Goal: Task Accomplishment & Management: Use online tool/utility

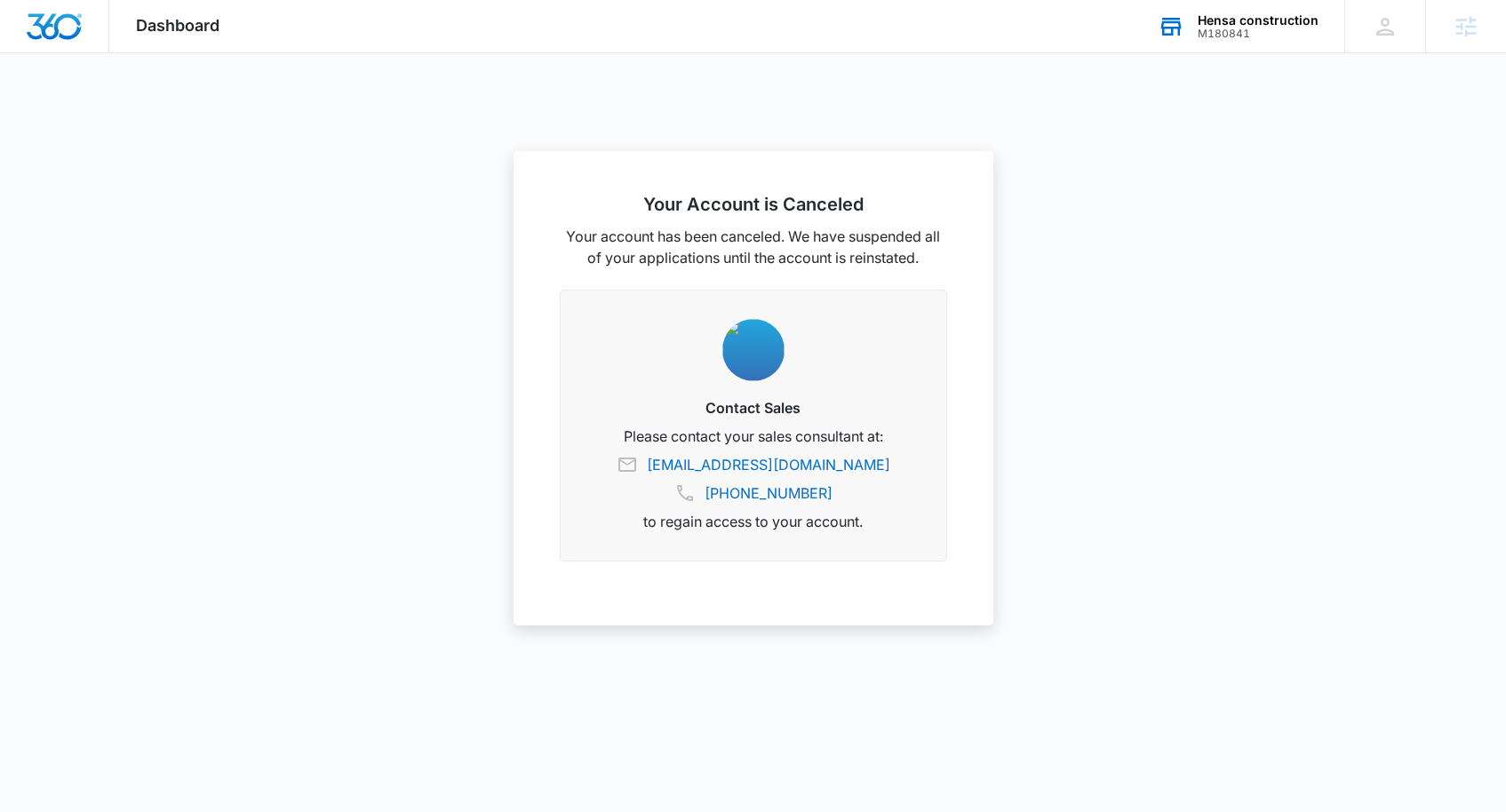
drag, startPoint x: 1252, startPoint y: 2, endPoint x: 1256, endPoint y: 27, distance: 25.3
click at [1252, 2] on div "Hensa construction M180841 Your Accounts View All" at bounding box center [1238, 26] width 213 height 52
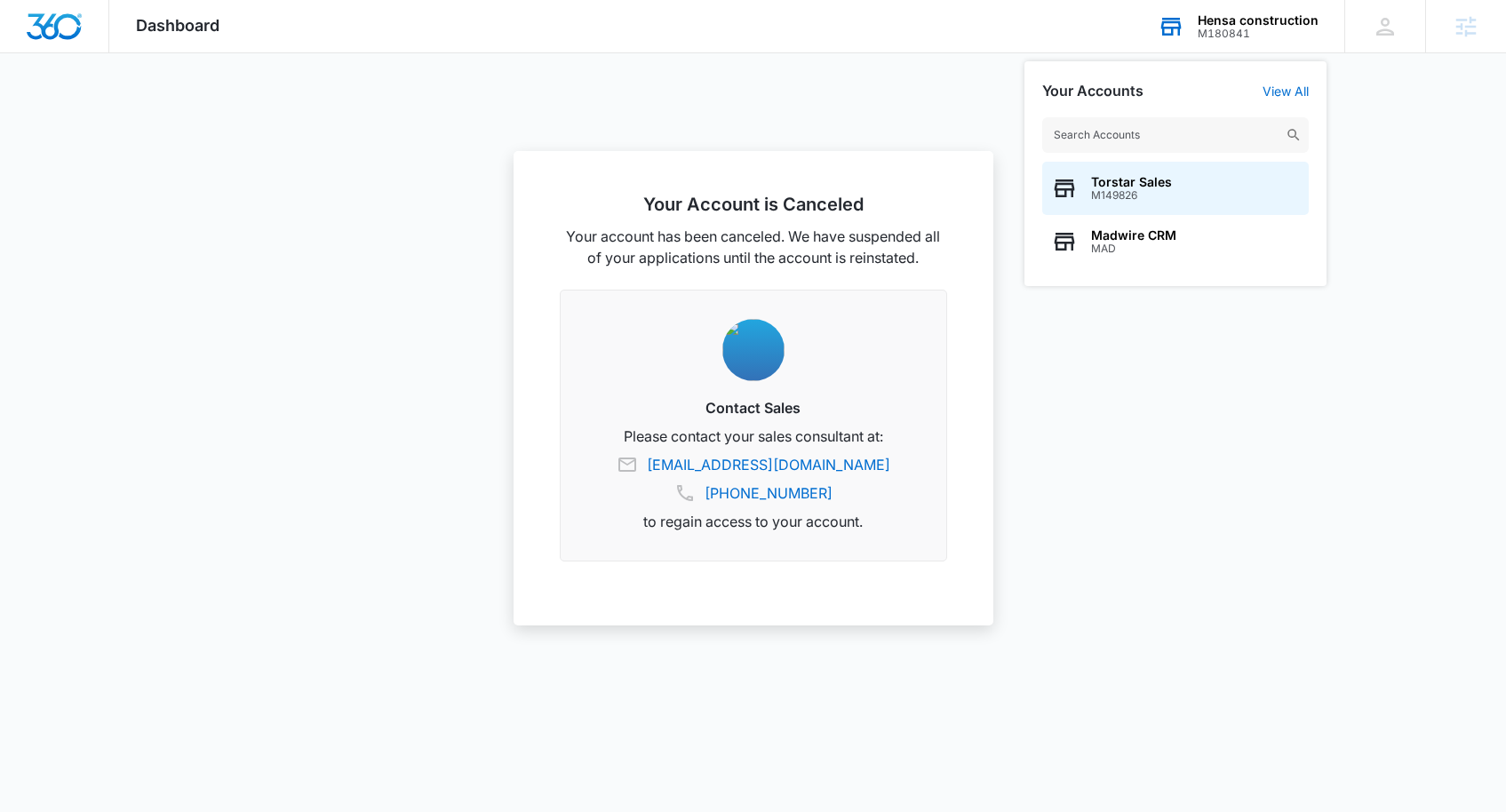
click at [1201, 28] on div "M180841" at bounding box center [1258, 34] width 121 height 13
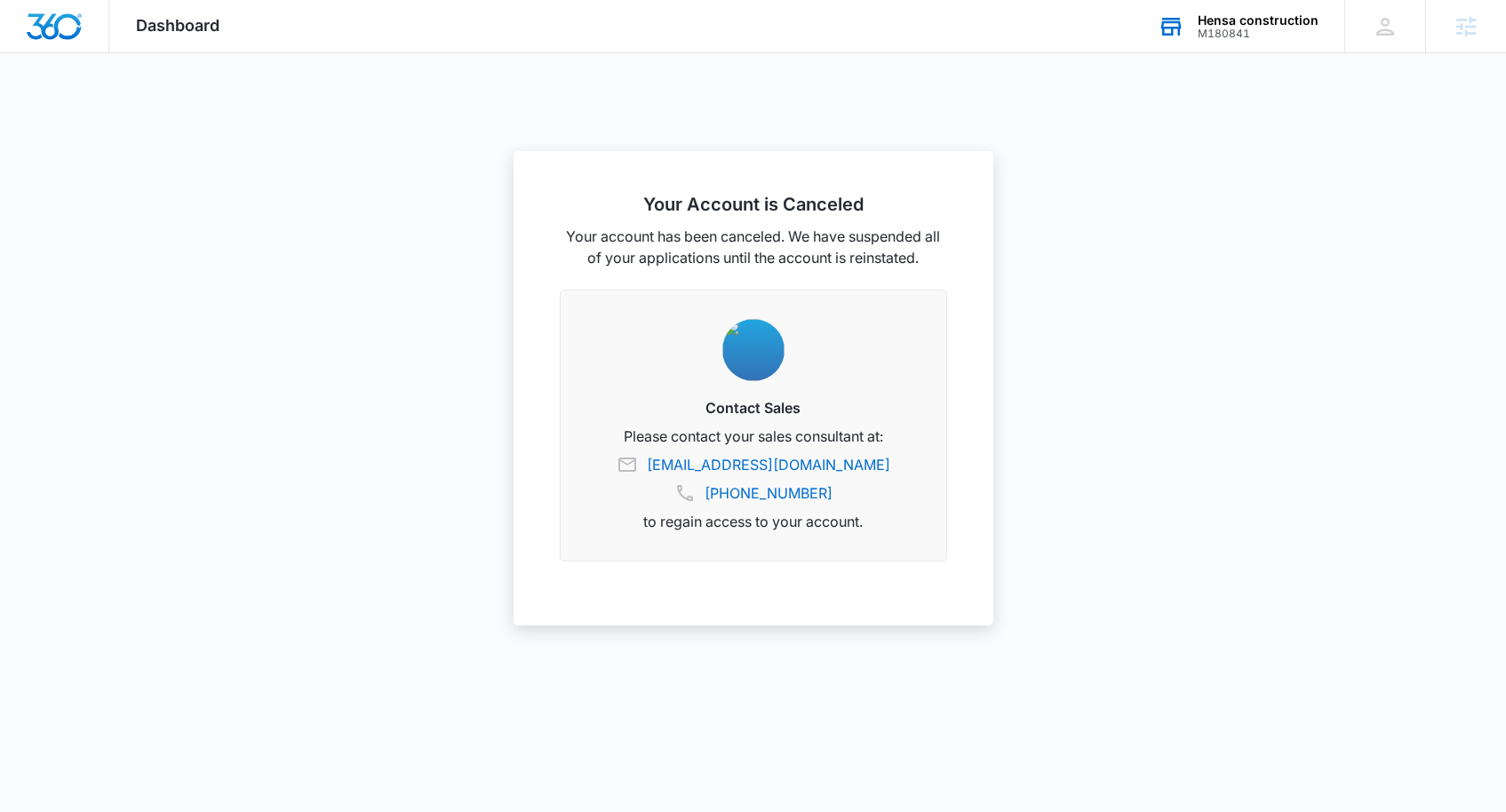
click at [1214, 32] on div "M180841" at bounding box center [1258, 34] width 121 height 13
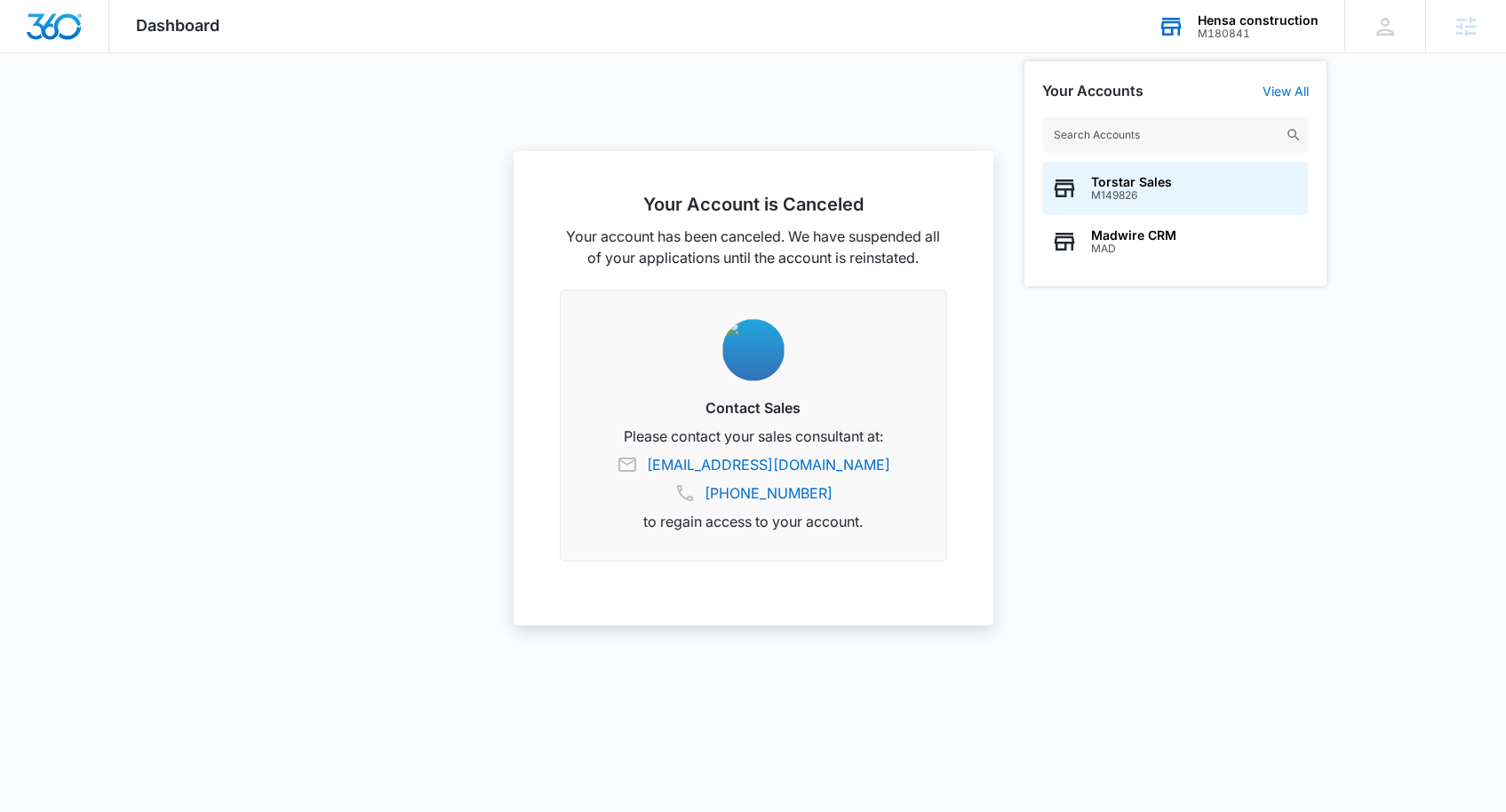
click at [1137, 140] on input "text" at bounding box center [1175, 134] width 266 height 35
type input "madv"
click at [1149, 196] on span "SD1000" at bounding box center [1132, 196] width 84 height 13
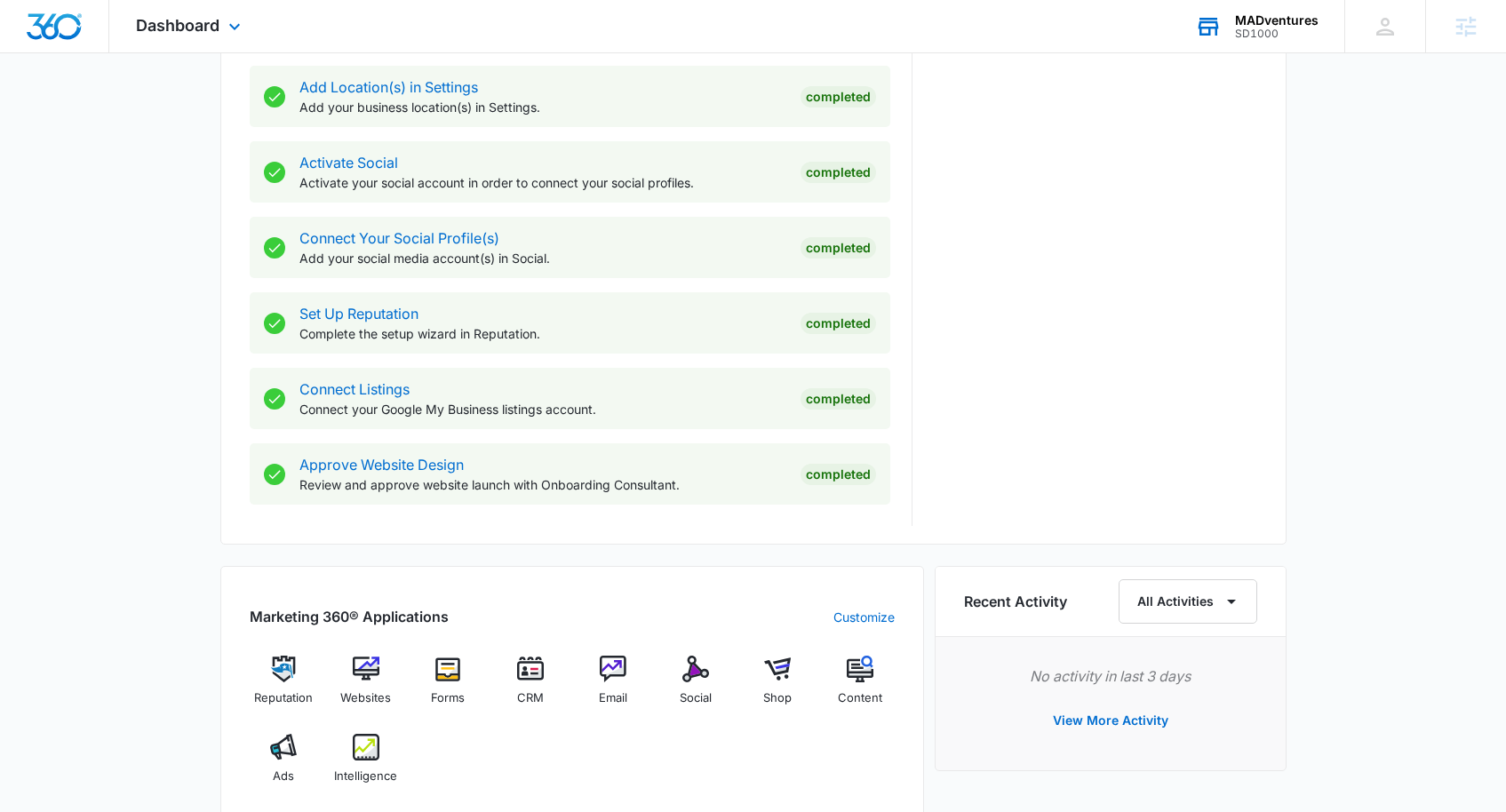
scroll to position [734, 0]
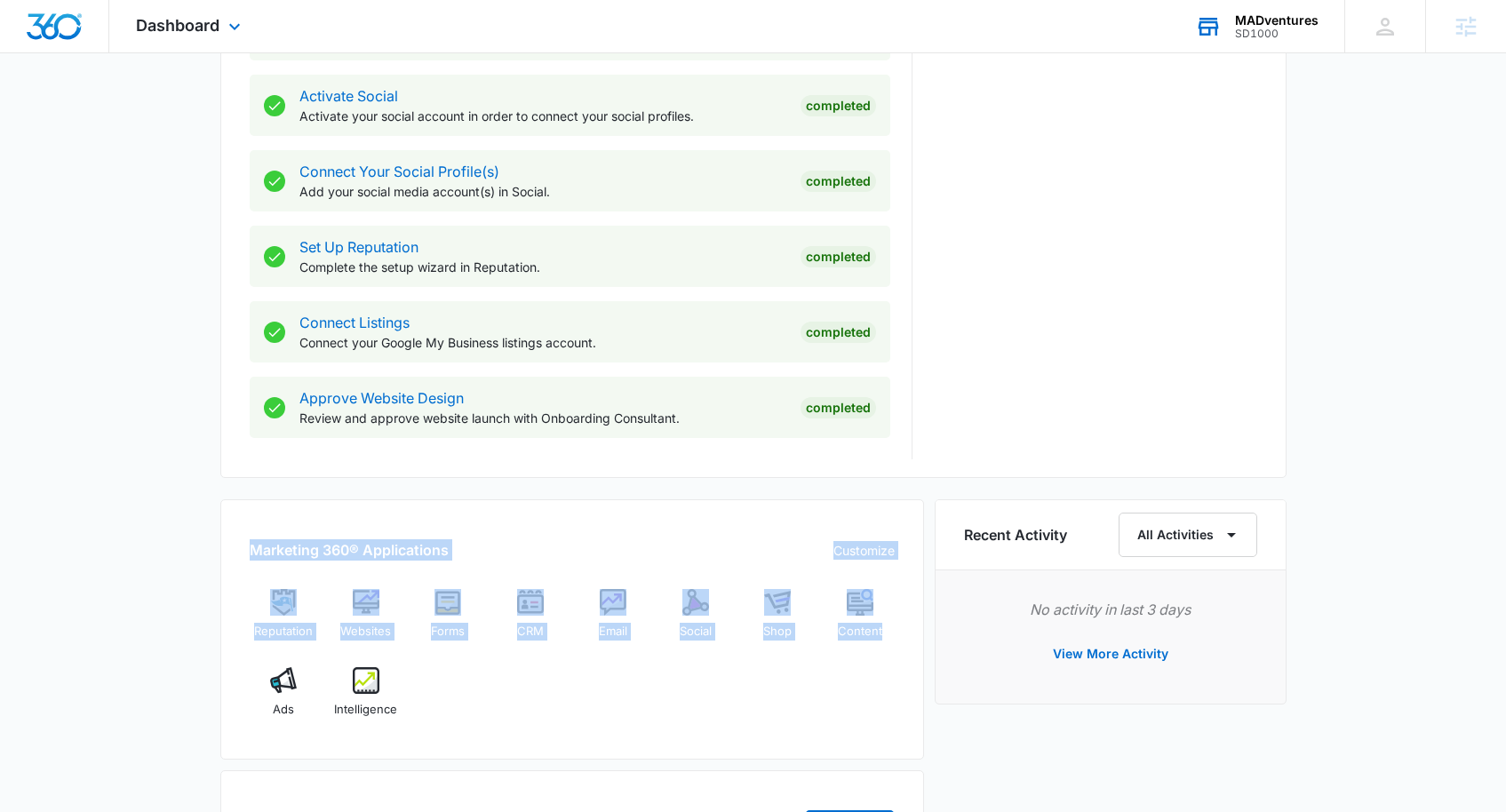
drag, startPoint x: 242, startPoint y: 536, endPoint x: 853, endPoint y: 708, distance: 634.7
click at [852, 708] on div "Marketing 360® Applications Customize Reputation Websites Forms CRM Email Socia…" at bounding box center [572, 629] width 704 height 261
click at [853, 708] on div "Reputation Websites Forms CRM Email Social Shop Content Ads Intelligence" at bounding box center [572, 660] width 645 height 142
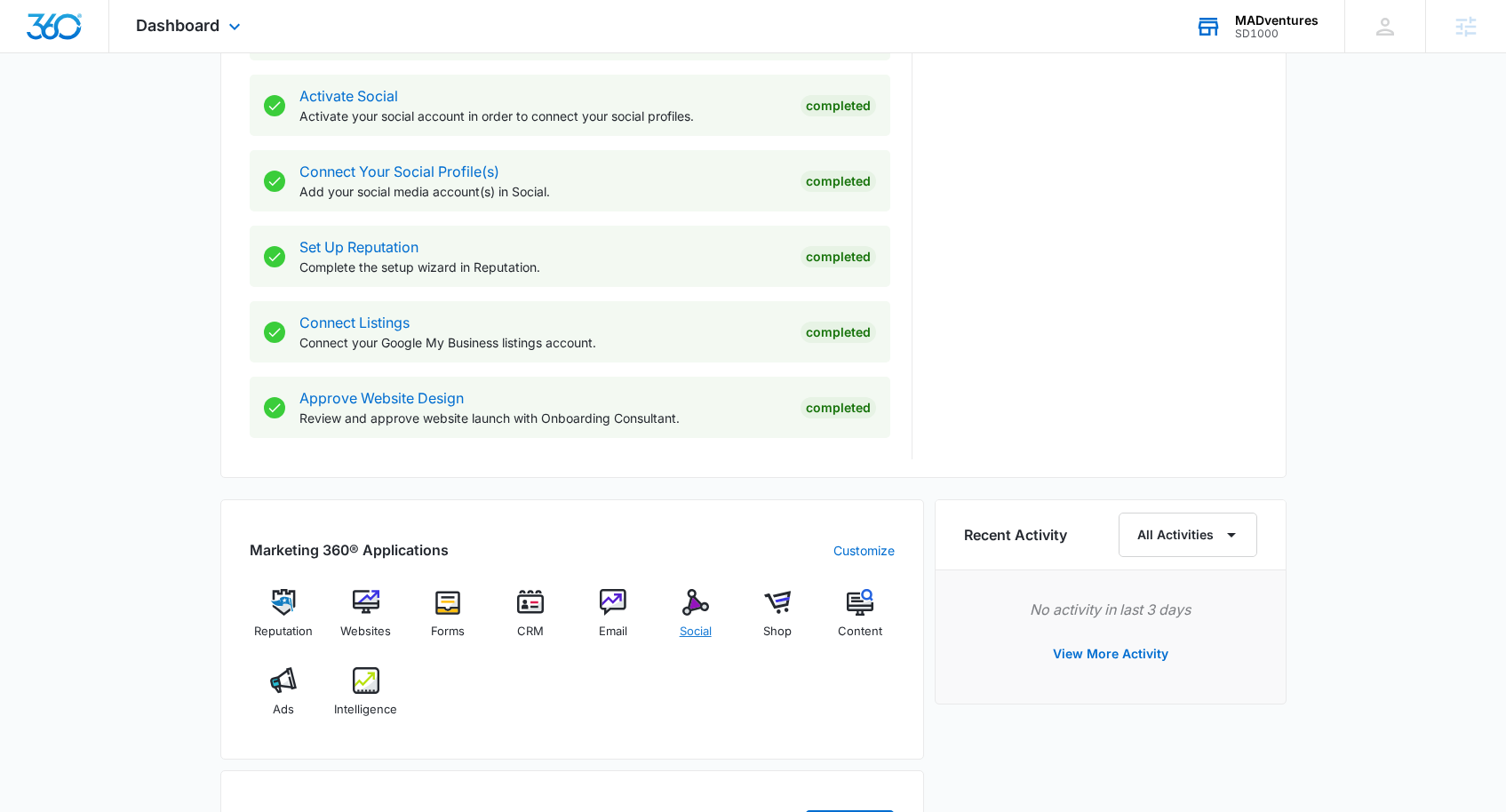
click at [698, 618] on div "Social" at bounding box center [696, 621] width 69 height 64
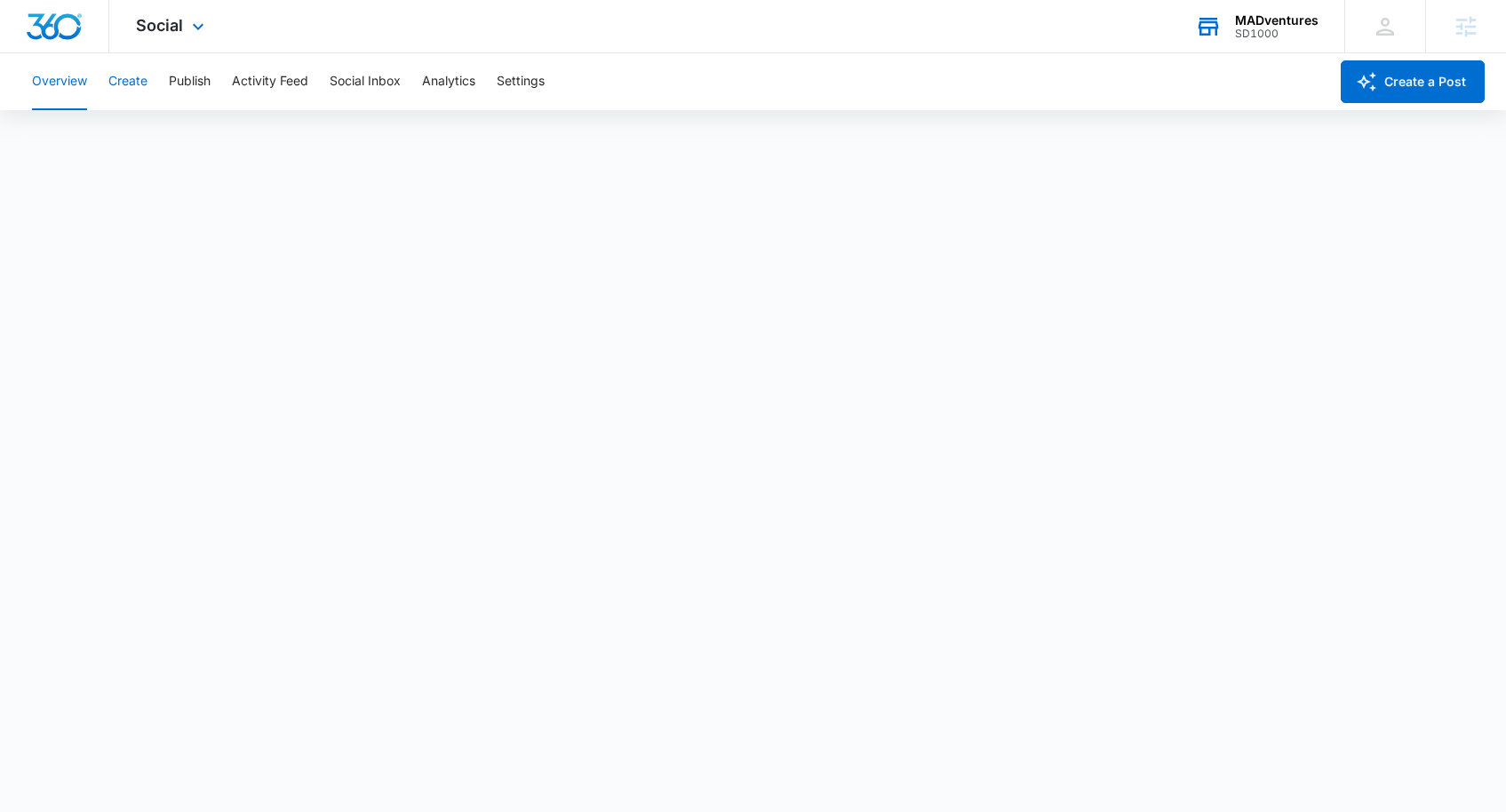
click at [125, 80] on button "Create" at bounding box center [127, 81] width 39 height 57
click at [259, 81] on button "Activity Feed" at bounding box center [270, 81] width 77 height 57
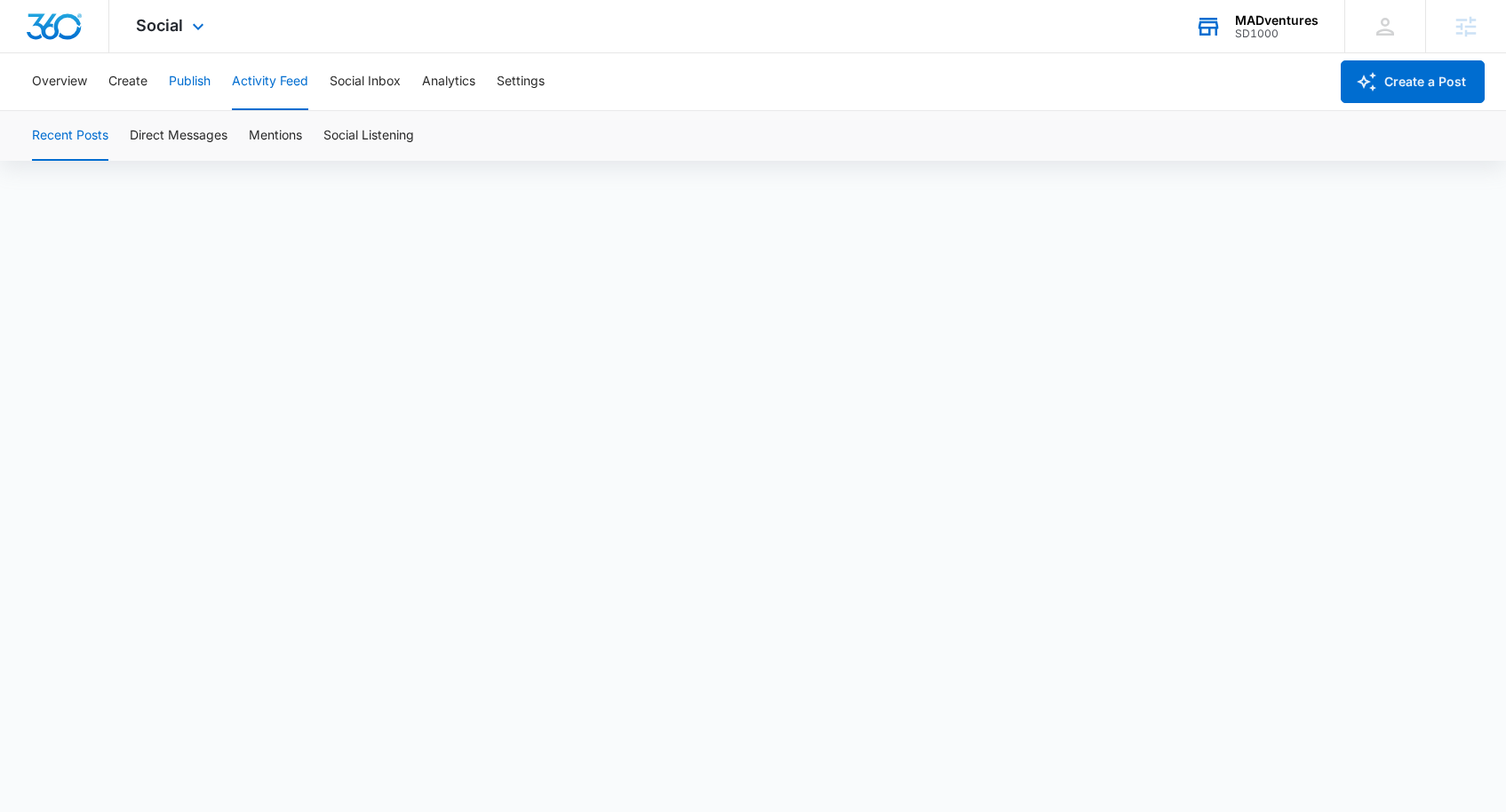
click at [191, 83] on button "Publish" at bounding box center [189, 81] width 42 height 57
